Goal: Task Accomplishment & Management: Use online tool/utility

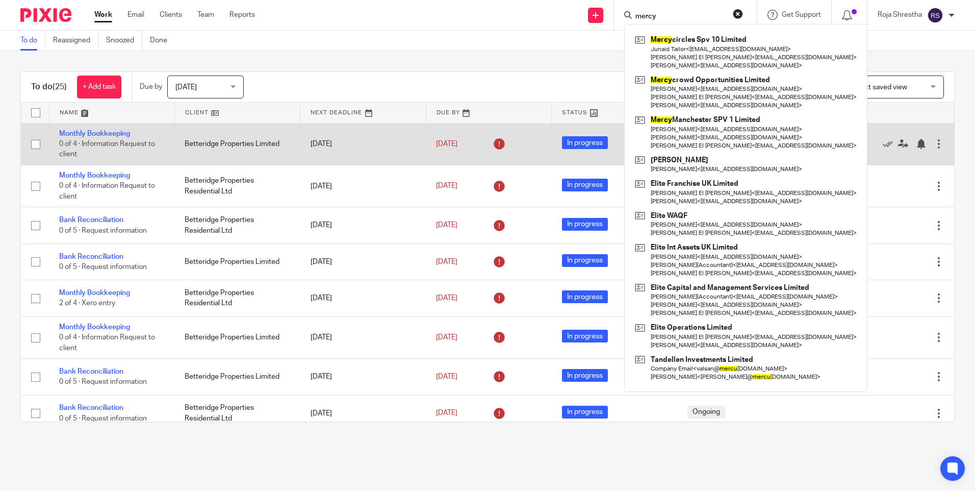
click at [884, 57] on div "To do (25) + Add task Due by Today Today Today Tomorrow This week Next week Thi…" at bounding box center [487, 246] width 975 height 391
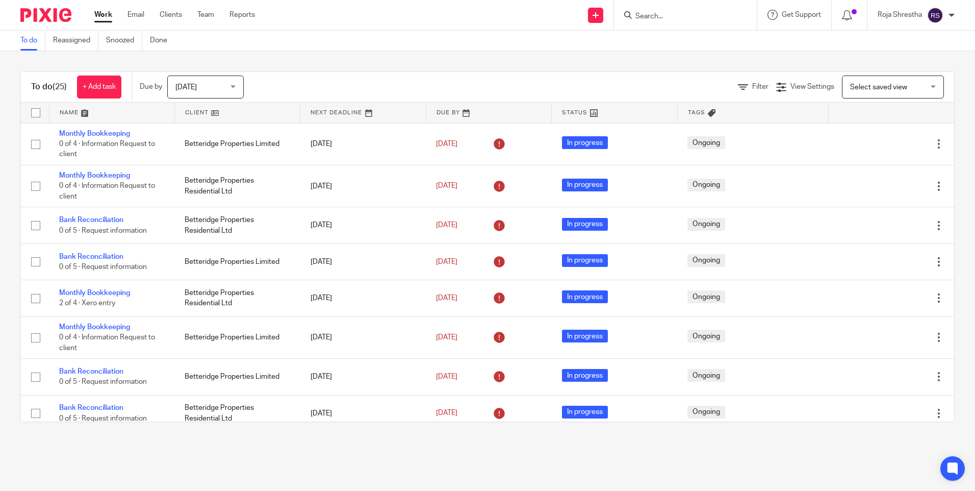
click at [694, 14] on input "Search" at bounding box center [681, 16] width 92 height 9
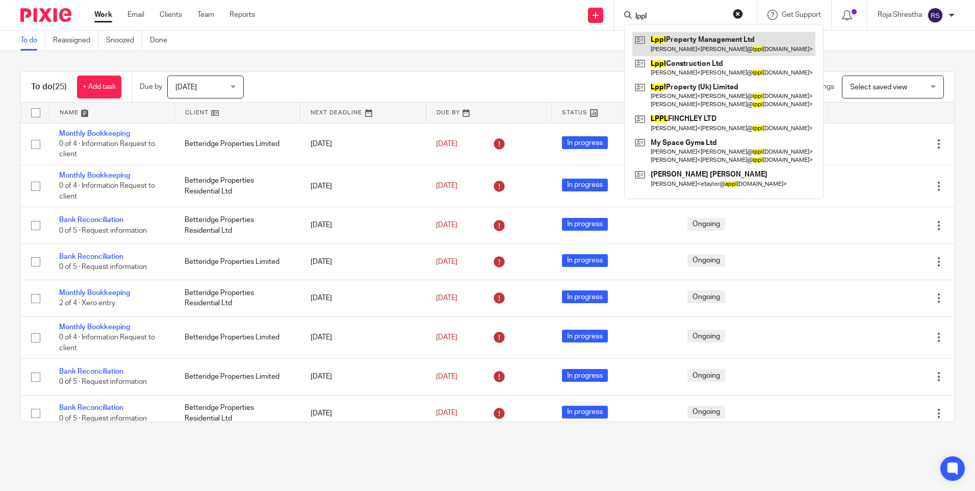
type input "lppl"
click at [487, 64] on div "To do (25) + Add task Due by Today Today Today Tomorrow This week Next week Thi…" at bounding box center [487, 246] width 975 height 391
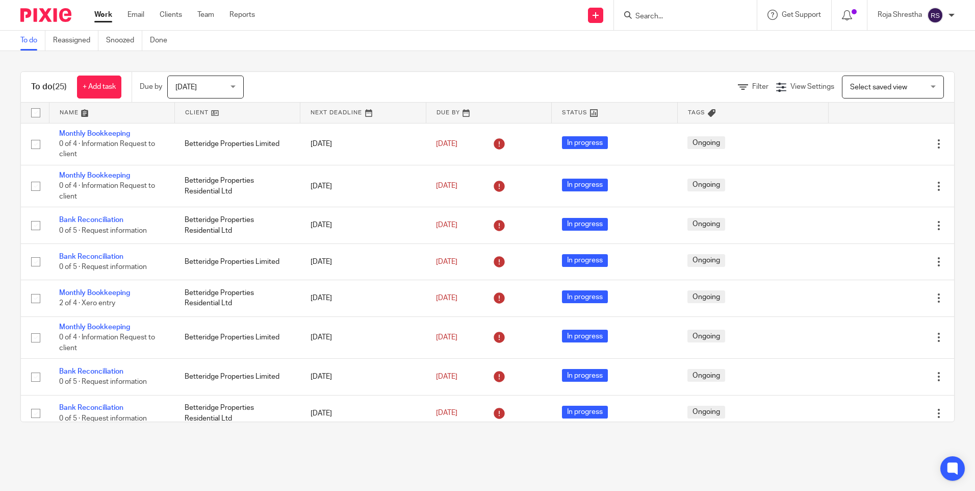
click at [232, 84] on div "Today Today" at bounding box center [205, 86] width 77 height 23
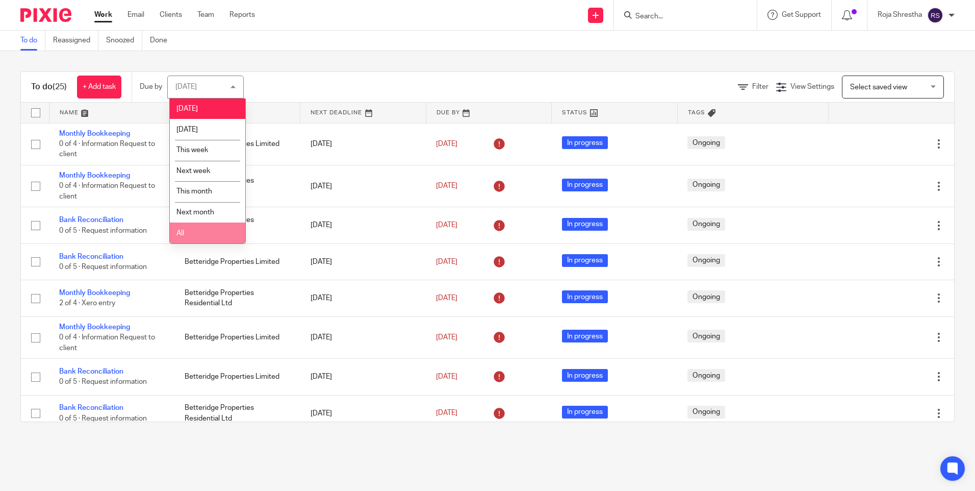
click at [201, 236] on li "All" at bounding box center [207, 232] width 75 height 21
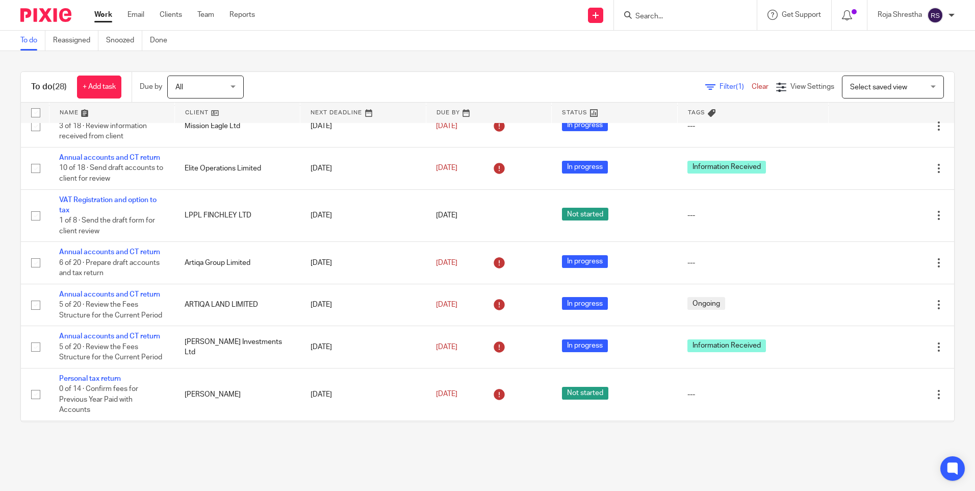
scroll to position [712, 0]
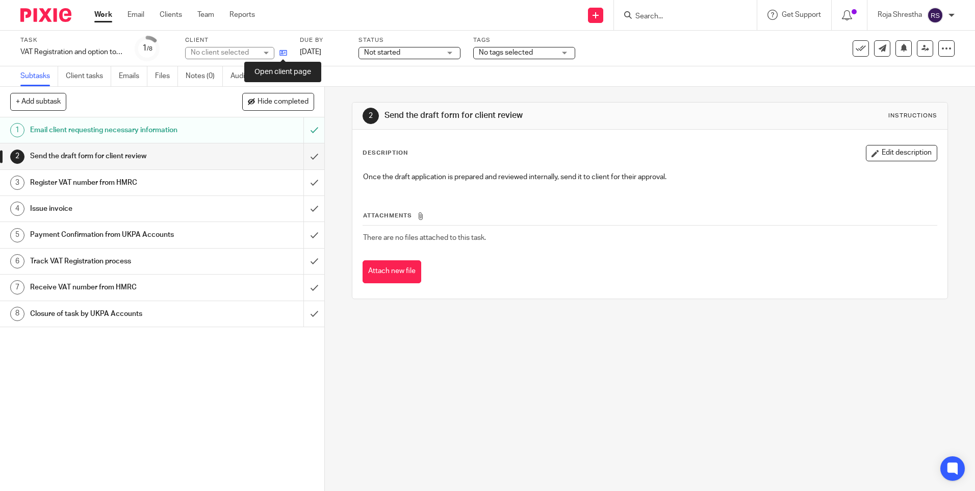
click at [283, 52] on icon at bounding box center [284, 53] width 8 height 8
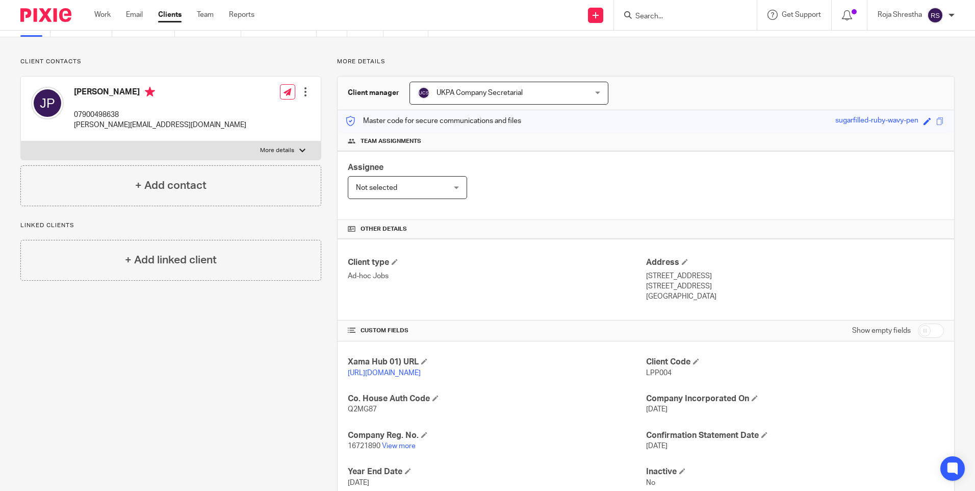
scroll to position [131, 0]
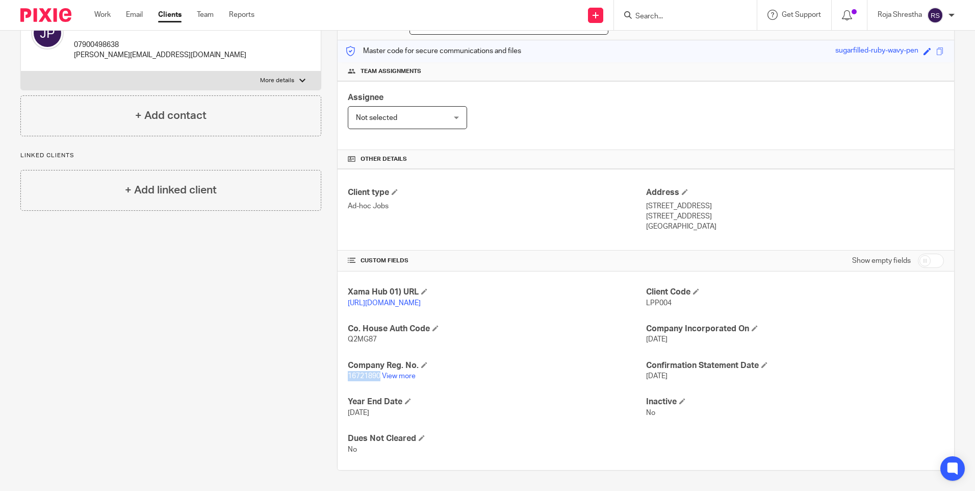
drag, startPoint x: 377, startPoint y: 374, endPoint x: 344, endPoint y: 375, distance: 33.2
click at [344, 375] on div "Xama Hub 01) URL https://platform.xamatech.com/portal/crm/clients/d6868610-9381…" at bounding box center [646, 370] width 617 height 198
copy span "16721890"
click at [235, 397] on div "Client contacts John Paleomylites 07900498638 john@lpplproperty.com Edit contac…" at bounding box center [163, 229] width 317 height 483
click at [386, 376] on link "View more" at bounding box center [399, 375] width 34 height 7
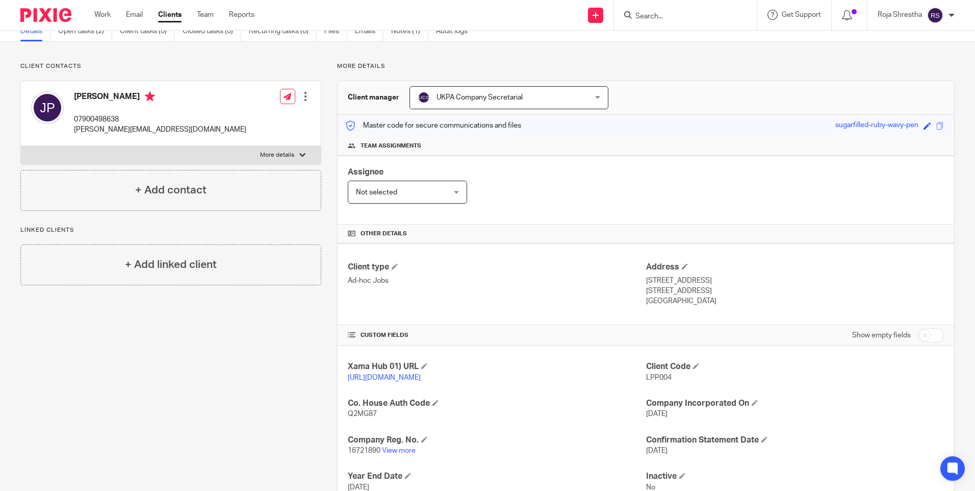
scroll to position [0, 0]
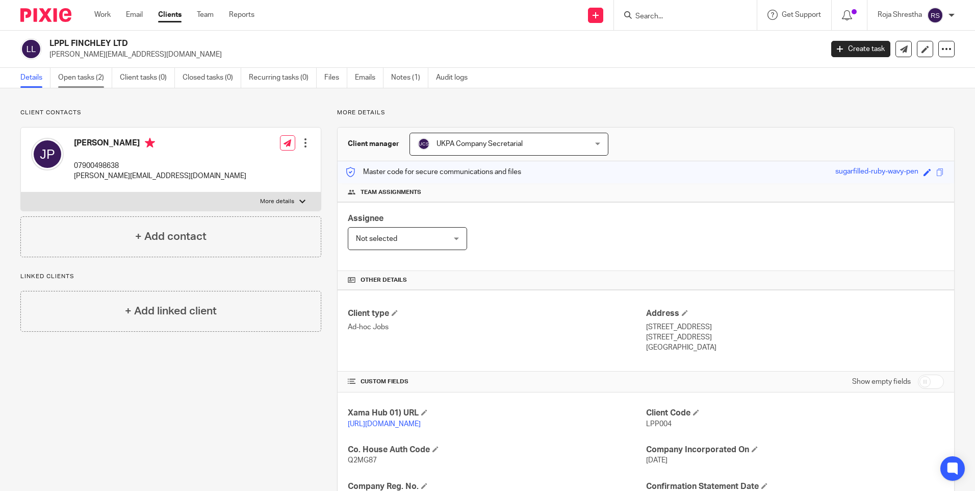
click at [95, 77] on link "Open tasks (2)" at bounding box center [85, 78] width 54 height 20
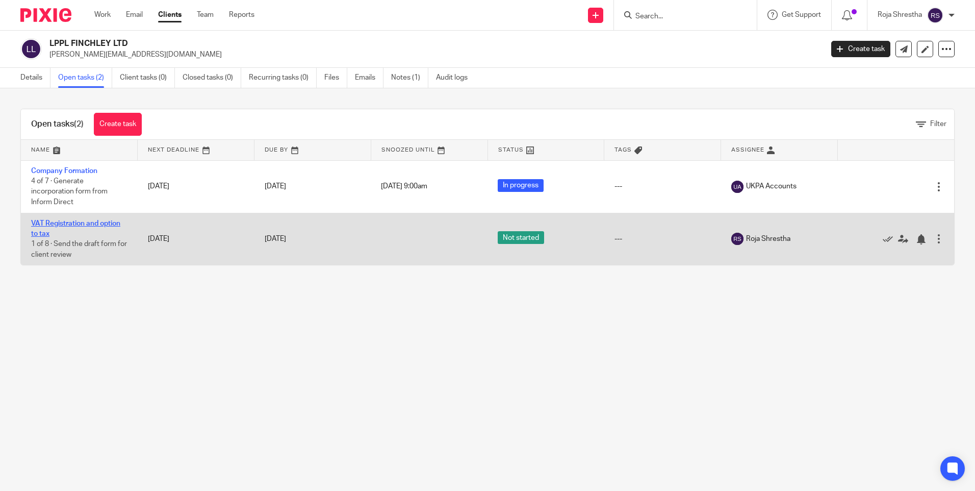
click at [94, 222] on link "VAT Registration and option to tax" at bounding box center [75, 228] width 89 height 17
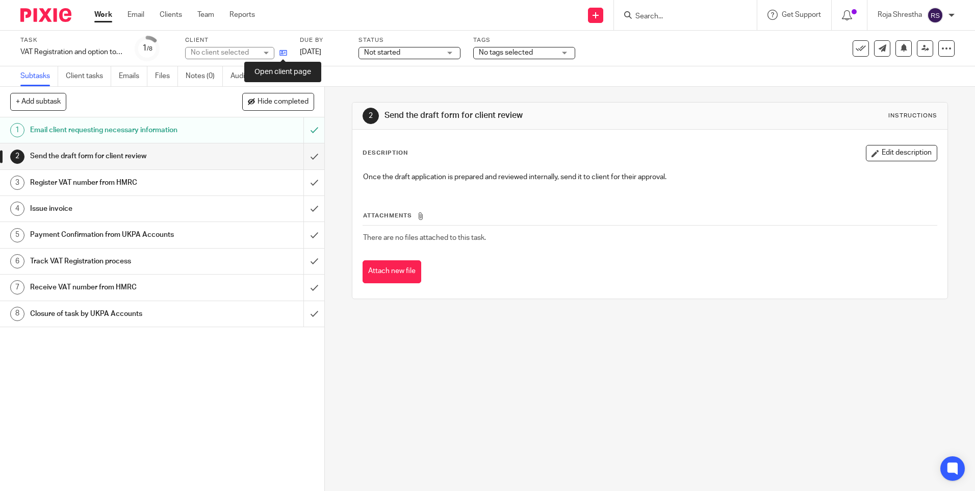
click at [284, 52] on icon at bounding box center [284, 53] width 8 height 8
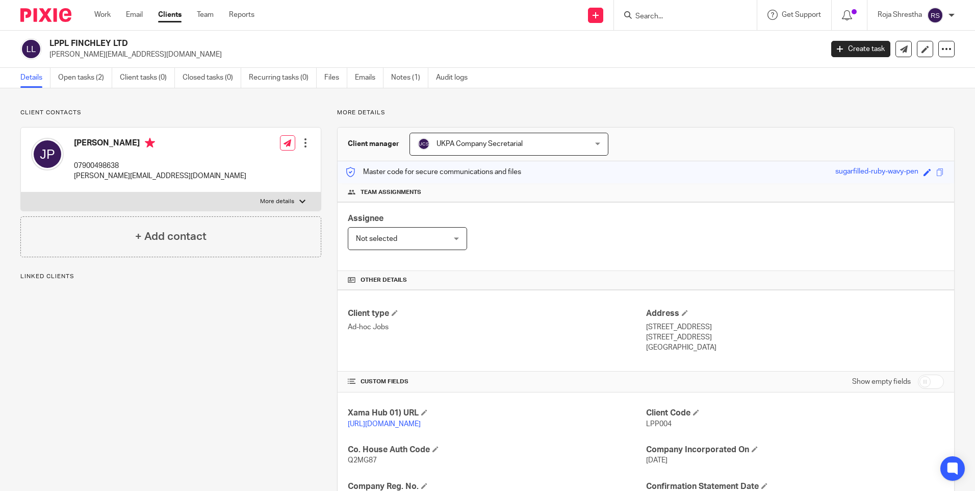
scroll to position [131, 0]
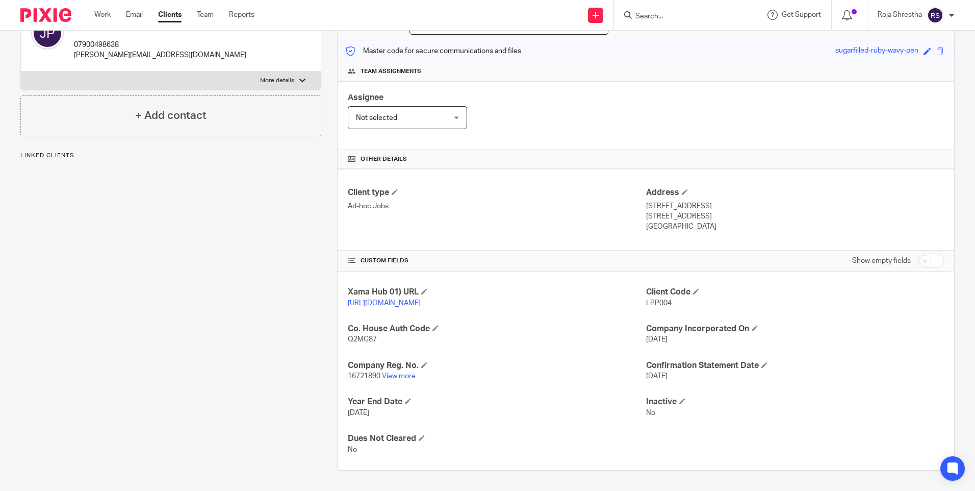
click at [378, 376] on span "16721890" at bounding box center [364, 375] width 33 height 7
drag, startPoint x: 378, startPoint y: 376, endPoint x: 337, endPoint y: 376, distance: 40.8
click at [338, 376] on div "Xama Hub 01) URL [URL][DOMAIN_NAME] Client Code LPP004 Co. House Auth Code Q2MG…" at bounding box center [646, 370] width 617 height 198
drag, startPoint x: 337, startPoint y: 376, endPoint x: 347, endPoint y: 375, distance: 10.3
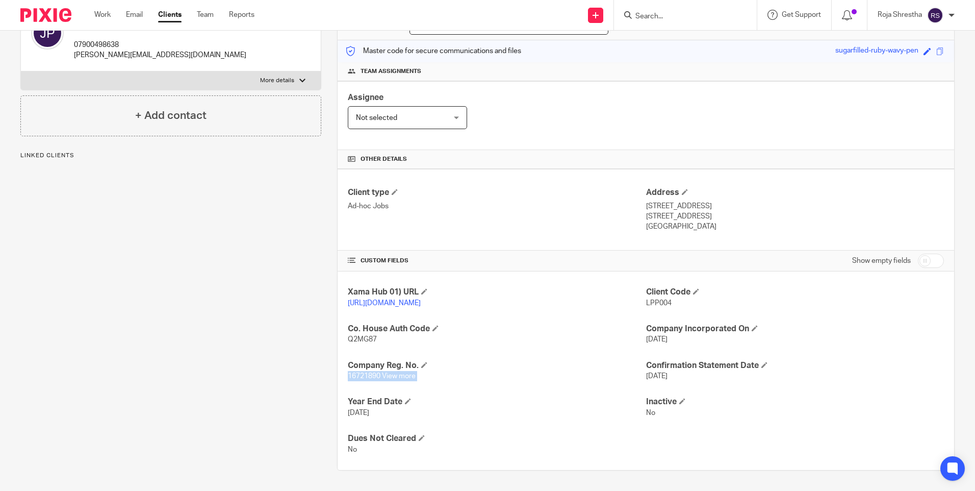
click at [348, 375] on span "16721890" at bounding box center [364, 375] width 33 height 7
drag, startPoint x: 378, startPoint y: 375, endPoint x: 346, endPoint y: 375, distance: 32.1
click at [348, 375] on span "16721890" at bounding box center [364, 375] width 33 height 7
copy span "16721890"
click at [396, 376] on link "View more" at bounding box center [399, 375] width 34 height 7
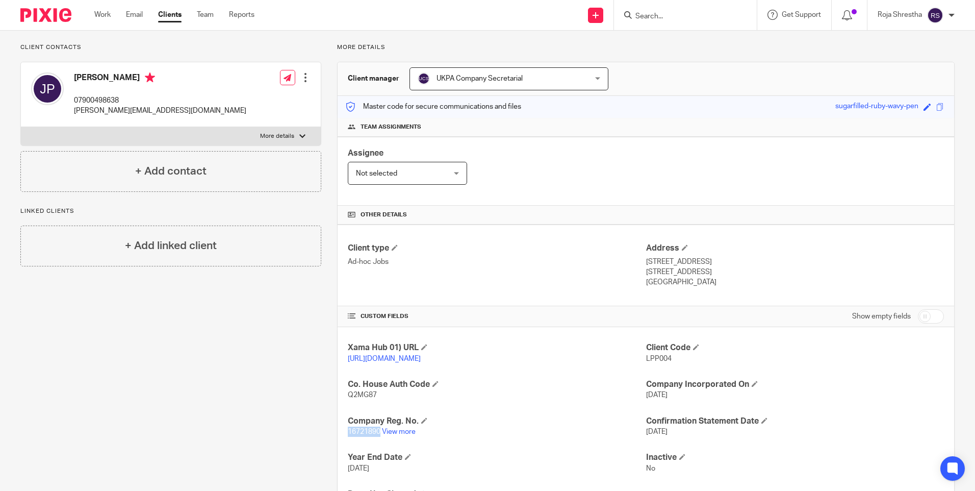
scroll to position [0, 0]
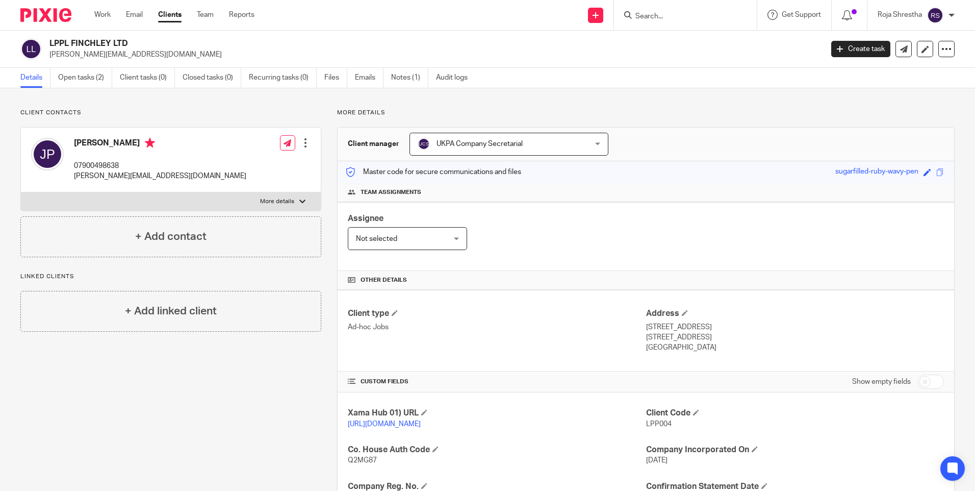
drag, startPoint x: 125, startPoint y: 42, endPoint x: 49, endPoint y: 39, distance: 76.1
click at [49, 39] on h2 "LPPL FINCHLEY LTD" at bounding box center [355, 43] width 613 height 11
copy h2 "LPPL FINCHLEY LTD"
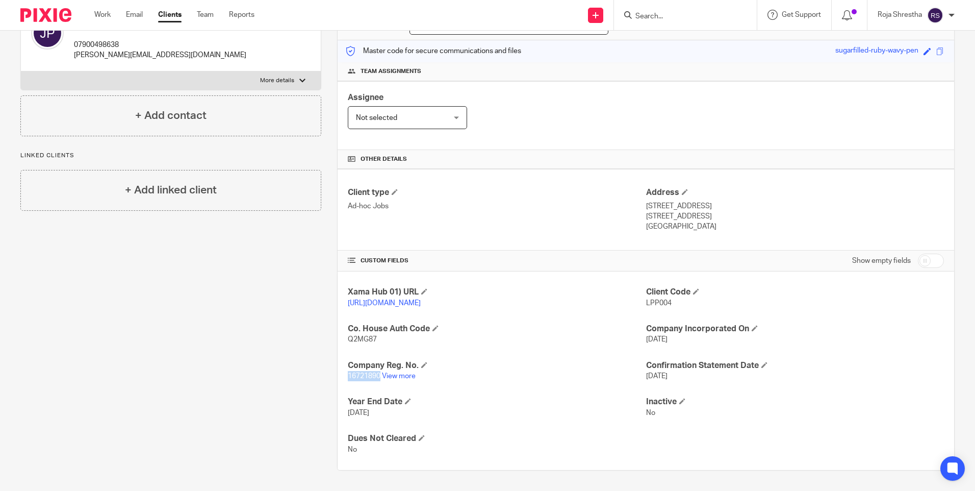
scroll to position [131, 0]
click at [377, 376] on span "16721890" at bounding box center [364, 375] width 33 height 7
click at [375, 376] on span "16721890" at bounding box center [364, 375] width 33 height 7
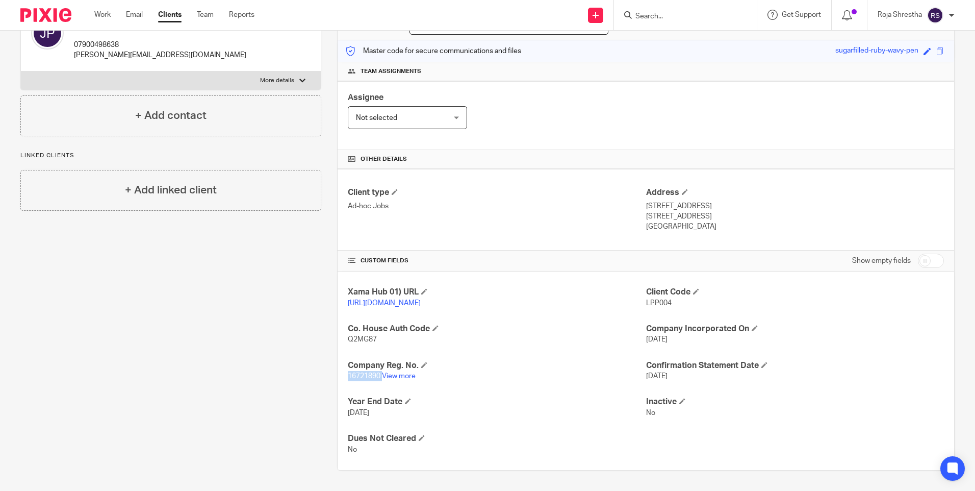
copy p "16721890"
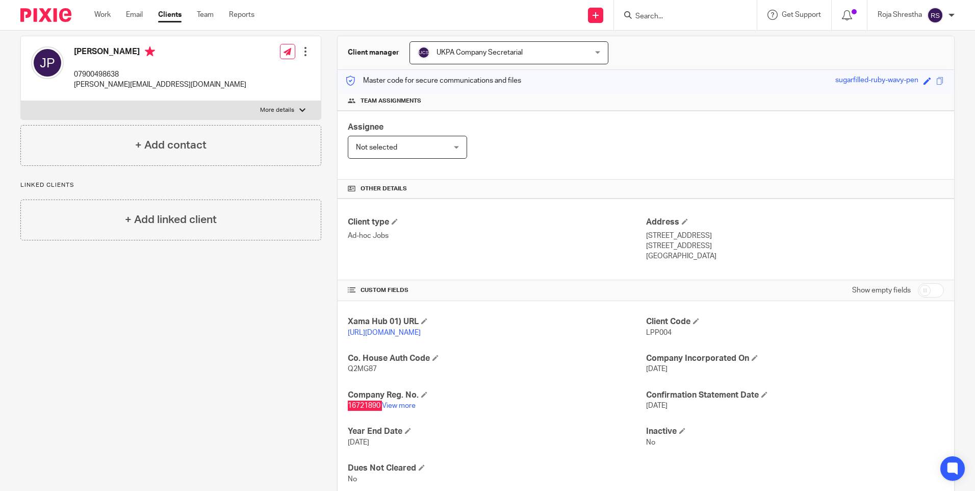
scroll to position [0, 0]
